Goal: Task Accomplishment & Management: Complete application form

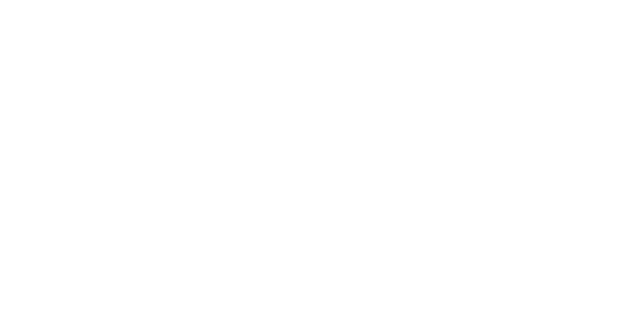
select select "MY"
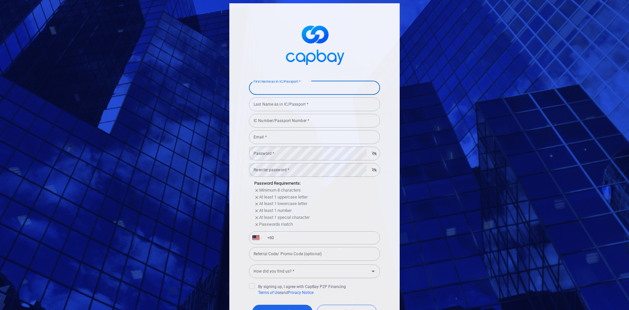
click at [287, 83] on div "First Name as in IC/Passport * First Name as in IC/Passport *" at bounding box center [314, 87] width 131 height 15
type input "L"
type input "[PERSON_NAME]"
type input "LOW"
click at [287, 123] on input "IC Number/Passport Number *" at bounding box center [314, 121] width 131 height 14
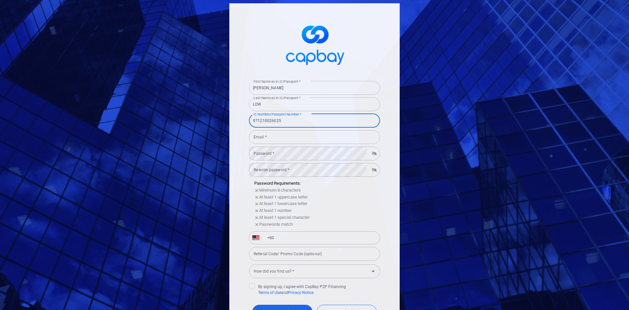
type input "971210026025"
click at [281, 135] on input "Email *" at bounding box center [314, 137] width 131 height 14
type input "[EMAIL_ADDRESS][DOMAIN_NAME]"
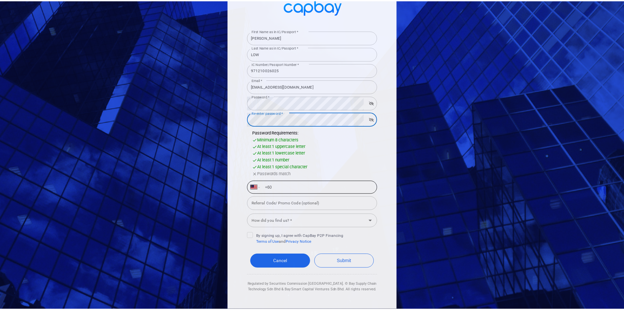
scroll to position [53, 0]
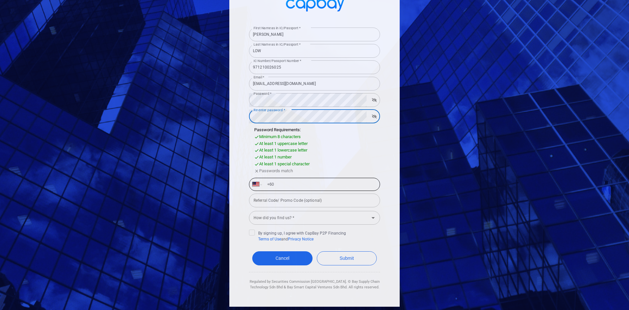
click at [290, 182] on form "First Name as in IC/Passport * [PERSON_NAME] First Name as in IC/Passport * Las…" at bounding box center [314, 157] width 131 height 265
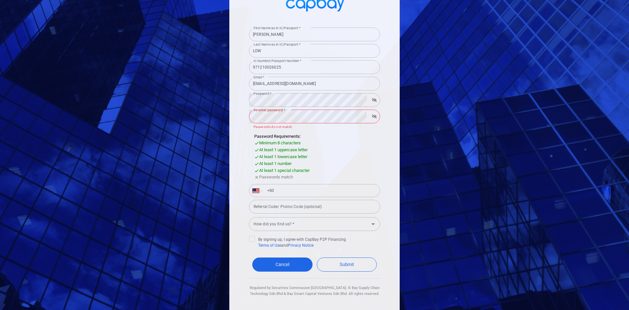
click at [372, 116] on icon "button" at bounding box center [374, 116] width 5 height 4
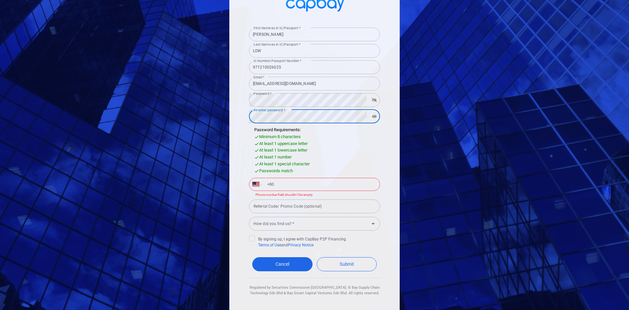
click at [299, 179] on input "+60" at bounding box center [319, 184] width 113 height 10
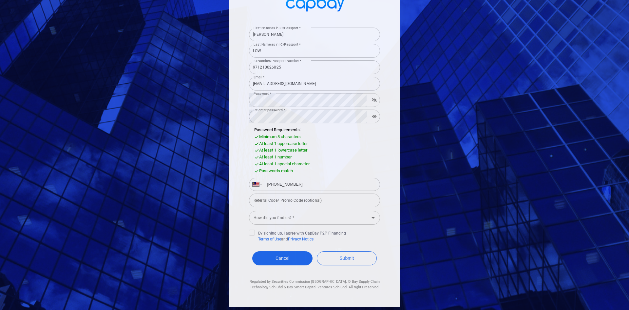
type input "[PHONE_NUMBER]"
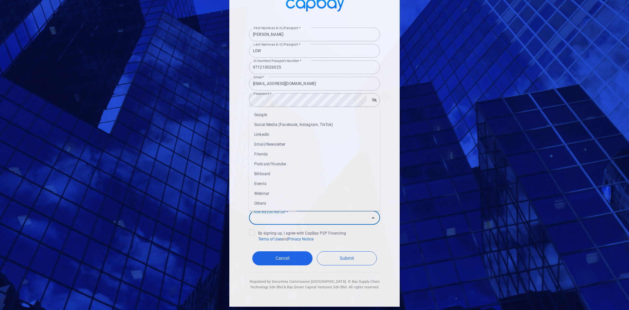
click at [306, 215] on input "How did you find us? *" at bounding box center [309, 217] width 116 height 12
click at [286, 205] on li "Others" at bounding box center [314, 203] width 131 height 10
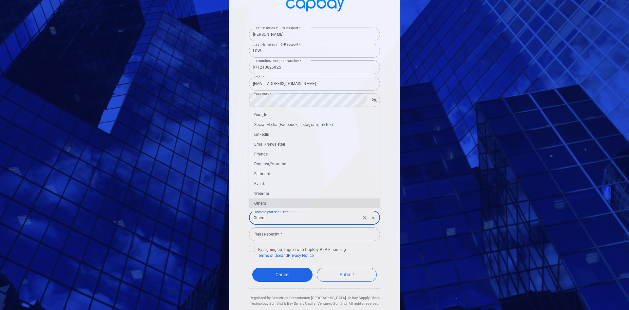
click at [339, 217] on input "Others" at bounding box center [305, 217] width 108 height 12
click at [277, 114] on li "Google" at bounding box center [314, 115] width 131 height 10
type input "Google"
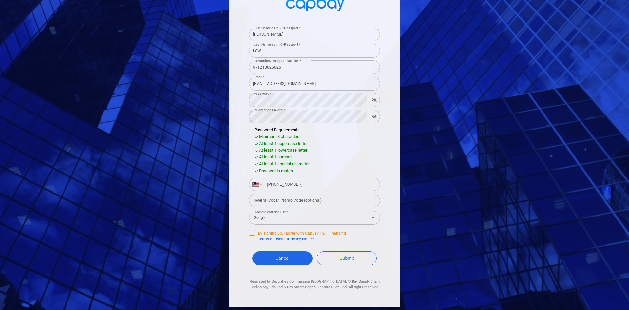
click at [249, 231] on icon at bounding box center [251, 231] width 5 height 5
click at [0, 0] on input "By signing up, I agree with CapBay P2P Financing Terms of Use and Privacy Notice" at bounding box center [0, 0] width 0 height 0
click at [358, 256] on button "Submit" at bounding box center [347, 258] width 60 height 14
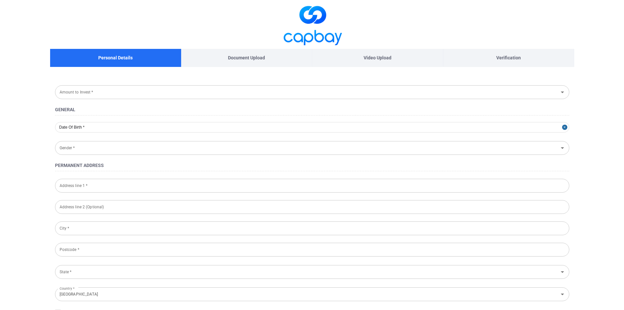
type input "[DATE]"
type input "[DEMOGRAPHIC_DATA]"
type input "971210-02-6025"
click at [0, 96] on main "Personal Details Document Upload Video Upload Verification Amount to Invest * A…" at bounding box center [312, 304] width 624 height 609
click at [75, 91] on div "Amount to Invest * Amount to Invest *" at bounding box center [312, 91] width 514 height 15
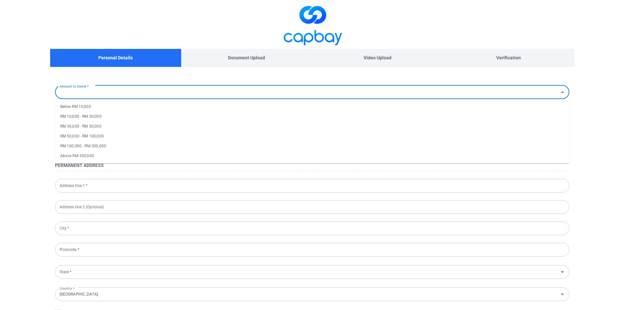
click at [81, 113] on li "RM 10,000 - RM 30,000" at bounding box center [312, 116] width 514 height 10
type input "RM 10,000 - RM 30,000"
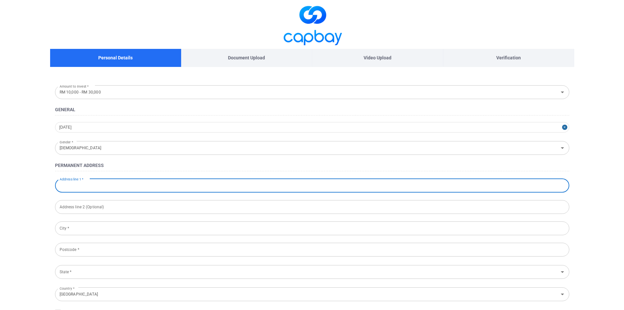
click at [99, 186] on input "Address line 1 *" at bounding box center [312, 186] width 514 height 14
type input "[STREET_ADDRESS]"
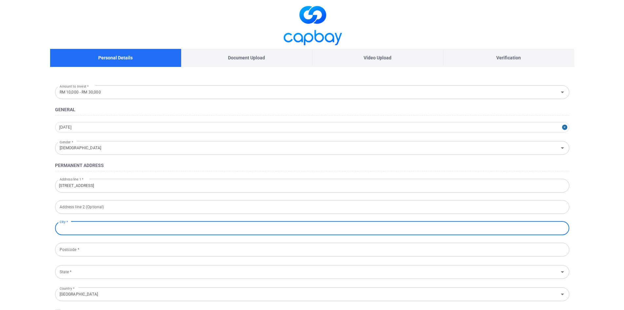
click at [86, 227] on input "City *" at bounding box center [312, 228] width 514 height 14
type input "LANGKAWI"
click at [73, 248] on input "Postcode *" at bounding box center [312, 249] width 514 height 14
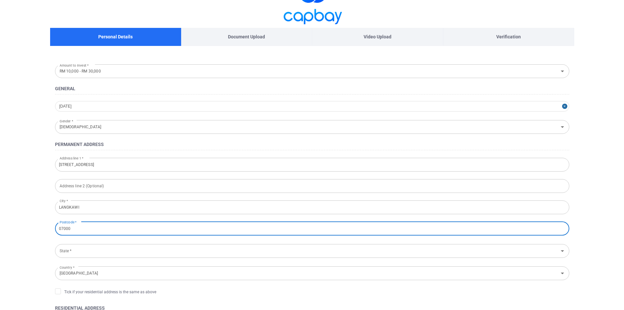
scroll to position [33, 0]
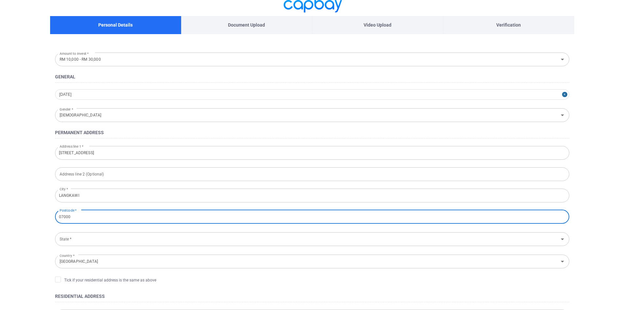
type input "07000"
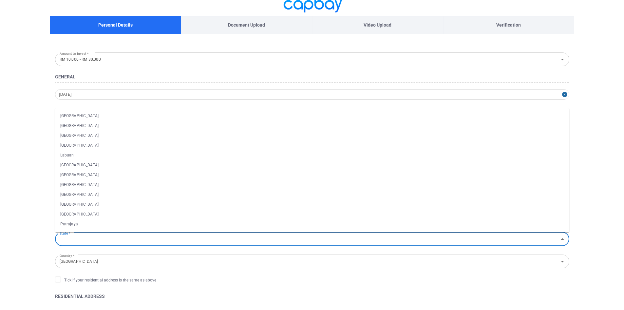
click at [76, 238] on input "State *" at bounding box center [307, 239] width 500 height 12
click at [86, 126] on li "[GEOGRAPHIC_DATA]" at bounding box center [312, 126] width 514 height 10
type input "[GEOGRAPHIC_DATA]"
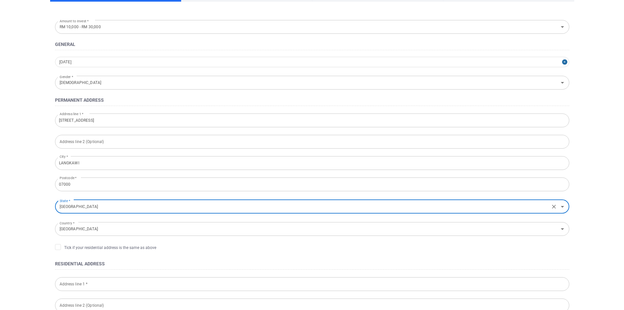
scroll to position [66, 0]
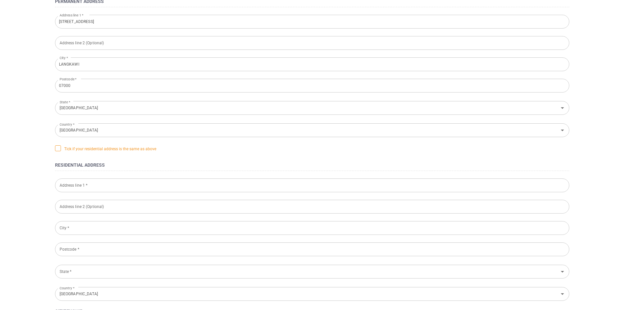
click at [58, 146] on icon at bounding box center [57, 147] width 5 height 5
click at [0, 0] on input "Tick if your residential address is the same as above" at bounding box center [0, 0] width 0 height 0
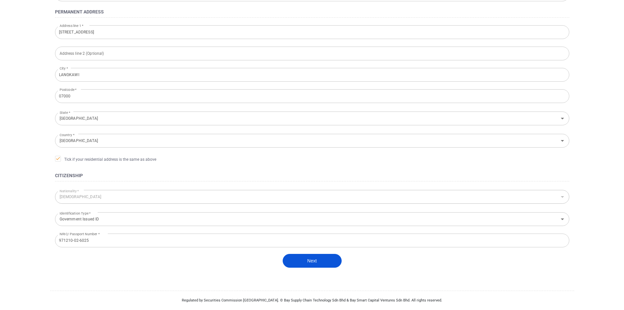
click at [310, 261] on button "Next" at bounding box center [312, 261] width 59 height 14
click at [298, 258] on button "Next" at bounding box center [312, 261] width 59 height 14
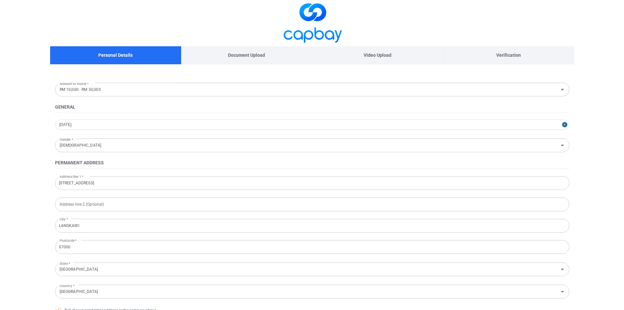
scroll to position [0, 0]
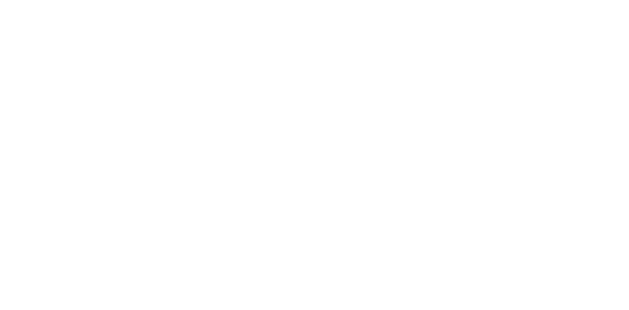
type input "RM 10,000 - RM 30,000"
type input "[DATE]"
type input "[DEMOGRAPHIC_DATA]"
type input "[STREET_ADDRESS]"
type input "LANGKAWI"
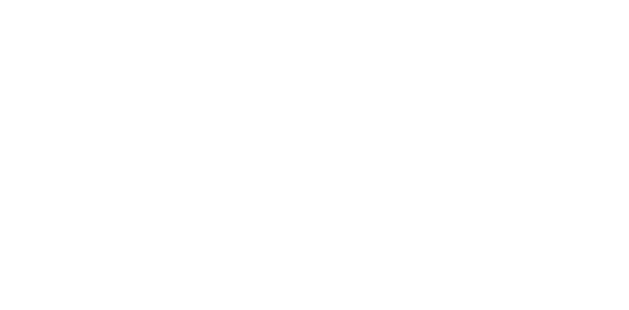
type input "07000"
type input "[GEOGRAPHIC_DATA]"
type input "[DEMOGRAPHIC_DATA]"
type input "Government Issued ID"
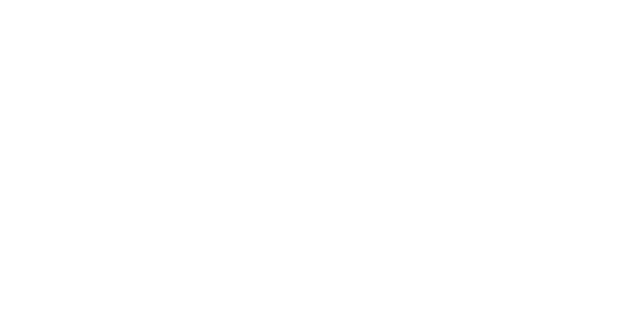
type input "971210-02-6025"
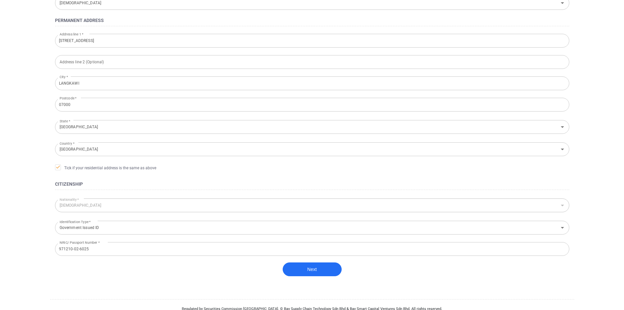
scroll to position [153, 0]
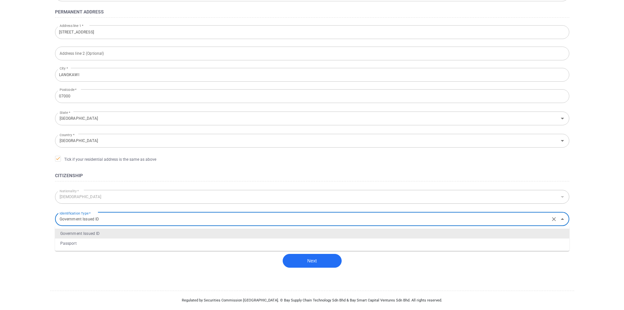
click at [193, 220] on input "Government Issued ID" at bounding box center [302, 219] width 491 height 12
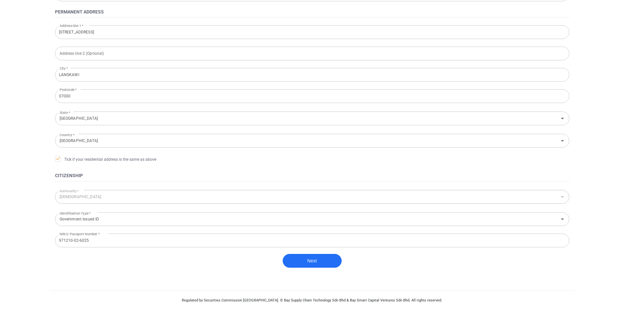
click at [143, 280] on form "Amount to Invest * RM 10,000 - RM 30,000 Amount to Invest * General 1997-12-10 …" at bounding box center [312, 107] width 524 height 354
click at [305, 257] on button "Next" at bounding box center [312, 261] width 59 height 14
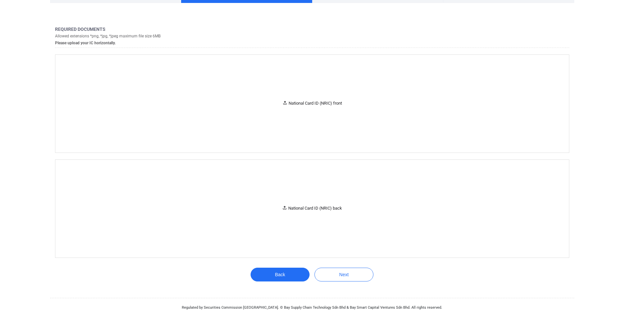
scroll to position [71, 0]
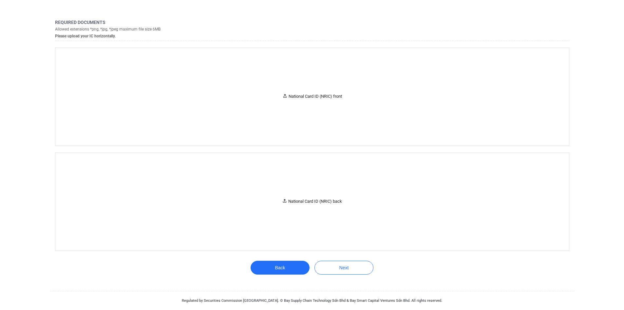
click at [0, 111] on main "Personal Details Document Upload Video Upload Verification 1 ​ Required documen…" at bounding box center [312, 119] width 624 height 380
click at [286, 101] on div "National Card ID (NRIC) front" at bounding box center [312, 97] width 514 height 98
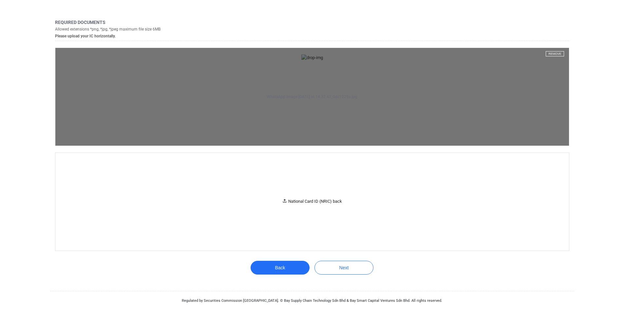
scroll to position [38, 0]
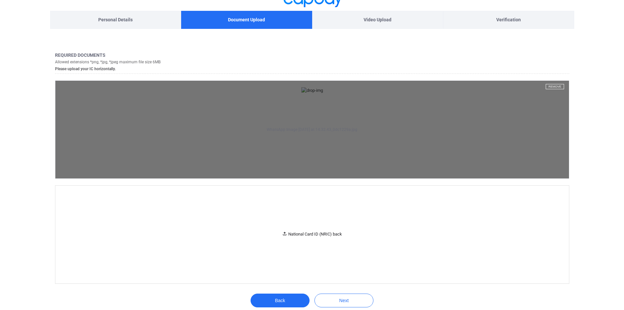
drag, startPoint x: 314, startPoint y: 122, endPoint x: 311, endPoint y: 156, distance: 34.5
click at [311, 156] on aside "WhatsApp Image 2025-08-18 at 14.32.43_0dc1229a.jpg Remove" at bounding box center [312, 130] width 514 height 98
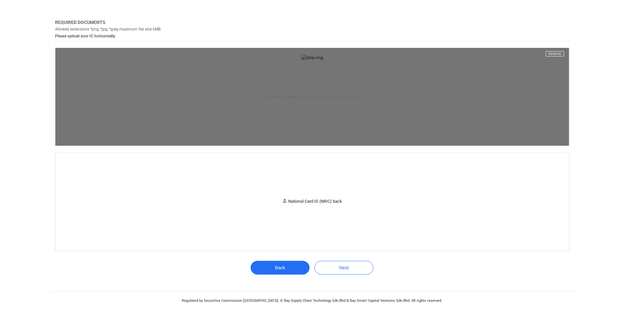
scroll to position [333, 0]
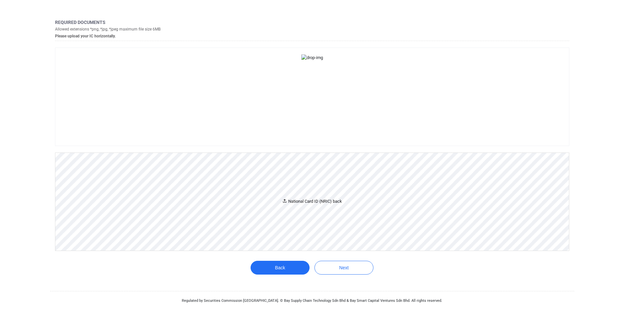
click at [268, 209] on div "National Card ID (NRIC) back" at bounding box center [312, 202] width 514 height 98
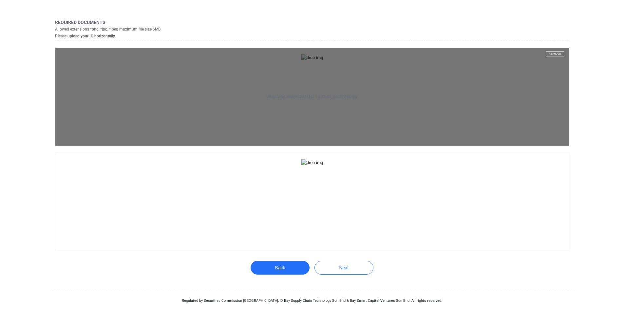
scroll to position [71, 0]
click at [555, 53] on button "Remove" at bounding box center [555, 53] width 18 height 5
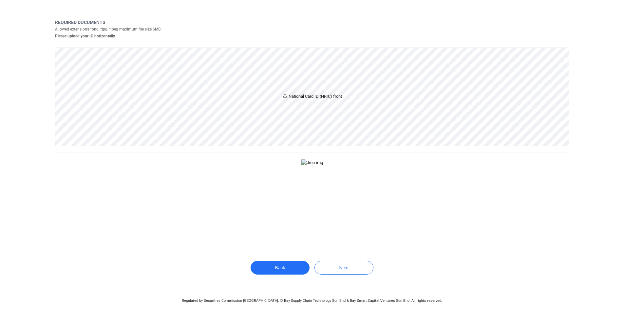
click at [276, 103] on div "National Card ID (NRIC) front" at bounding box center [312, 97] width 514 height 98
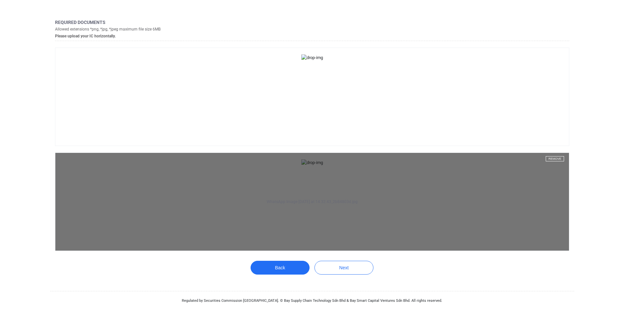
click at [555, 156] on button "Remove" at bounding box center [555, 158] width 18 height 5
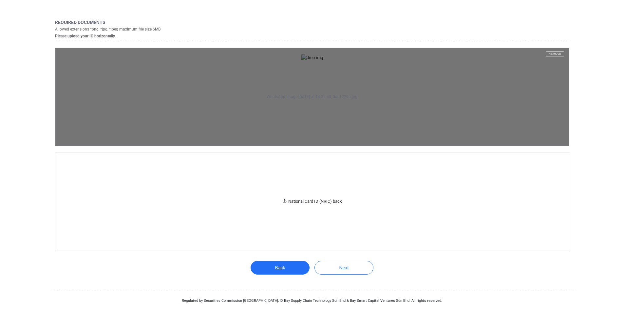
scroll to position [109, 0]
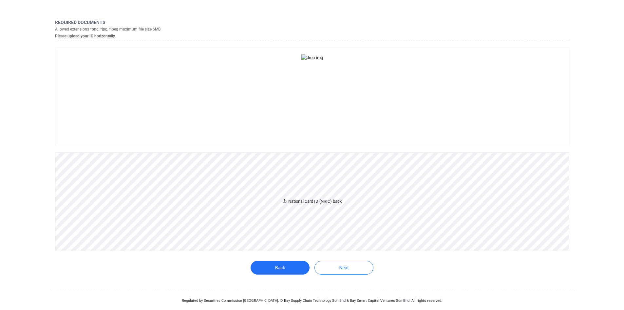
click at [275, 189] on div "National Card ID (NRIC) back" at bounding box center [312, 202] width 514 height 98
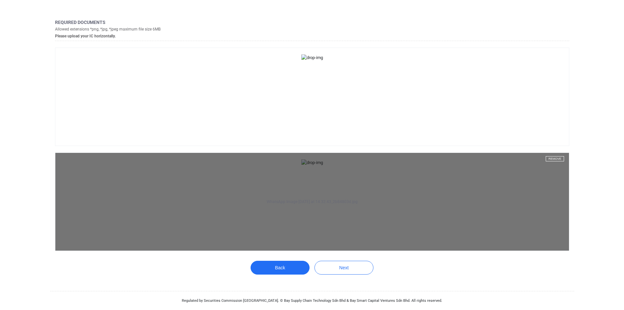
scroll to position [144, 0]
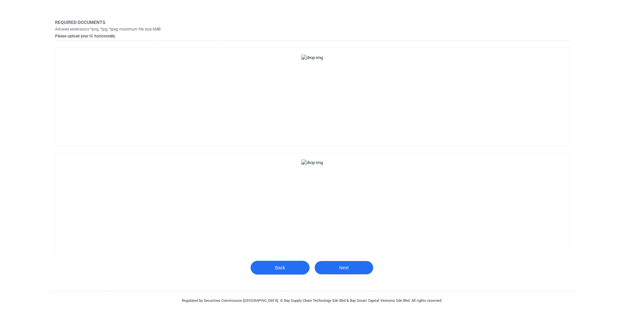
click at [337, 270] on button "Next" at bounding box center [343, 267] width 59 height 14
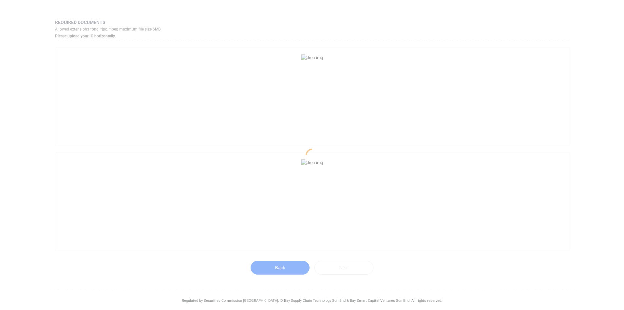
click at [60, 88] on div at bounding box center [312, 155] width 624 height 310
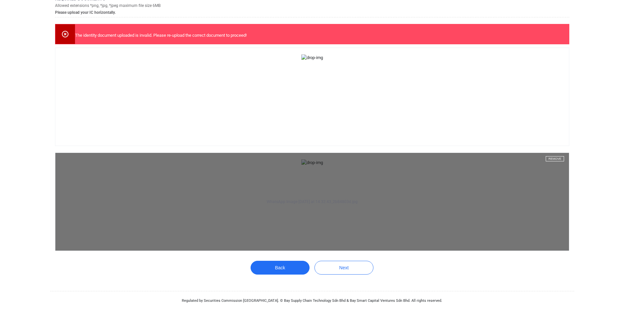
scroll to position [164, 0]
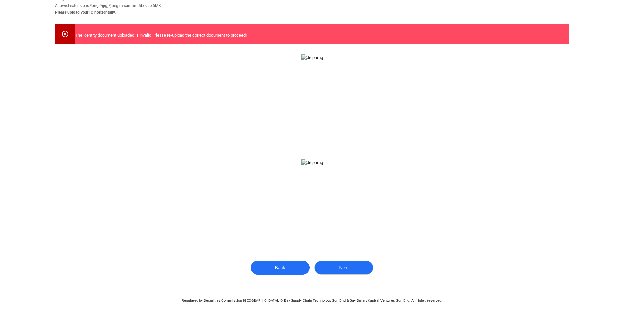
click at [353, 272] on button "Next" at bounding box center [343, 267] width 59 height 14
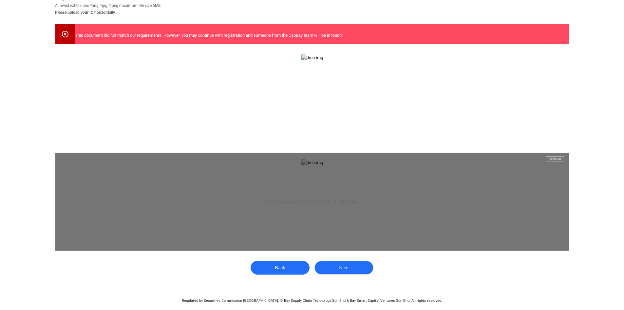
scroll to position [0, 0]
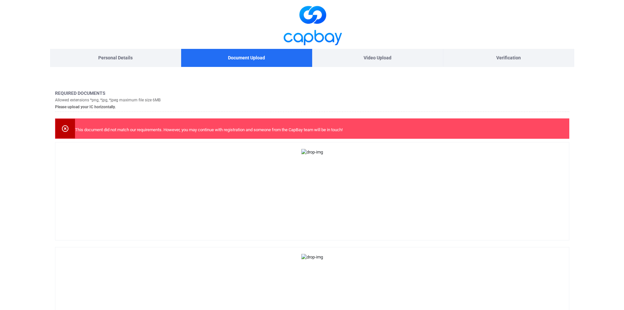
click at [68, 126] on icon at bounding box center [65, 128] width 8 height 8
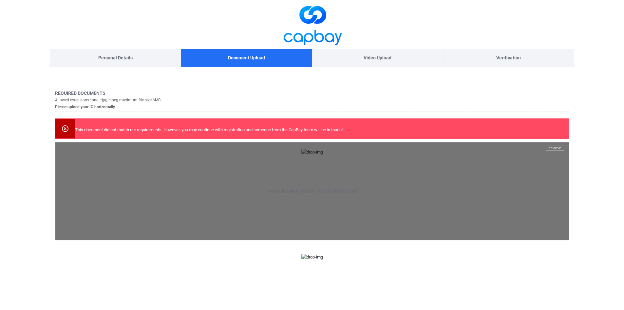
click at [553, 150] on button "Remove" at bounding box center [555, 147] width 18 height 5
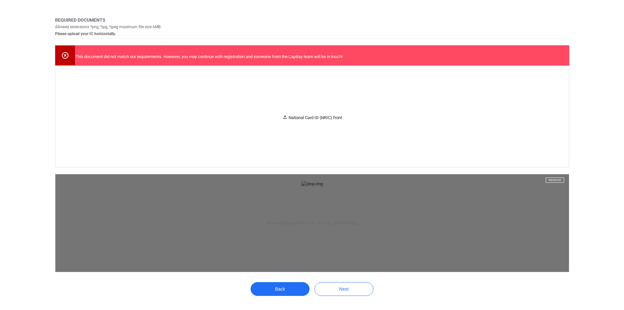
scroll to position [98, 0]
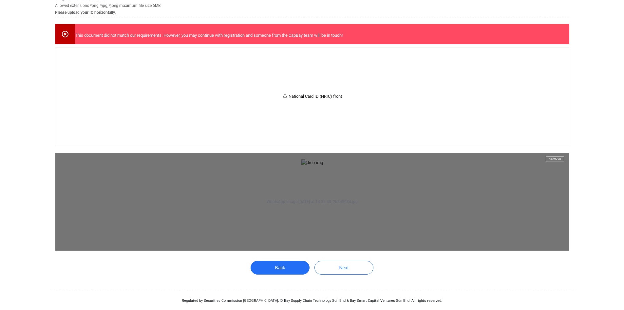
click at [558, 156] on button "Remove" at bounding box center [555, 158] width 18 height 5
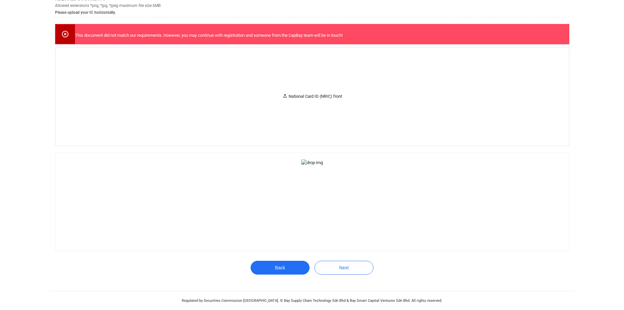
scroll to position [94, 0]
click at [314, 94] on div "National Card ID (NRIC) front" at bounding box center [312, 96] width 60 height 7
click at [313, 250] on div "National Card ID (NRIC) back" at bounding box center [312, 202] width 514 height 98
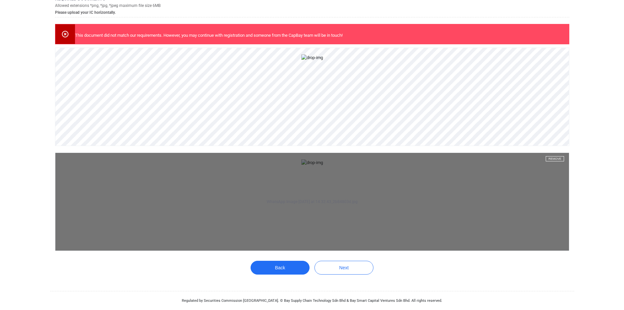
scroll to position [168, 0]
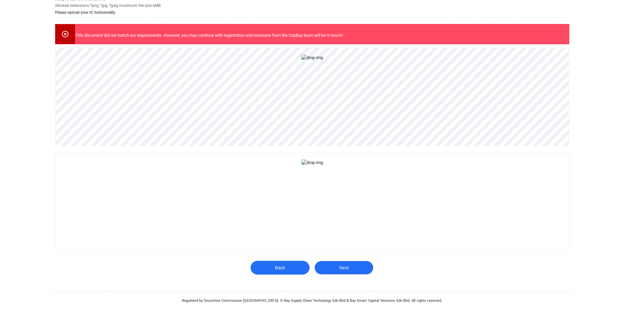
click at [331, 265] on button "Next" at bounding box center [343, 267] width 59 height 14
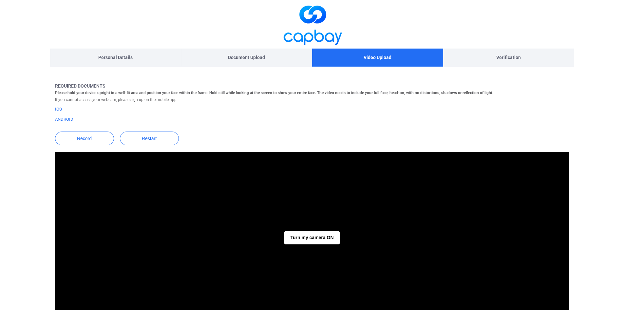
scroll to position [0, 0]
